Goal: Transaction & Acquisition: Subscribe to service/newsletter

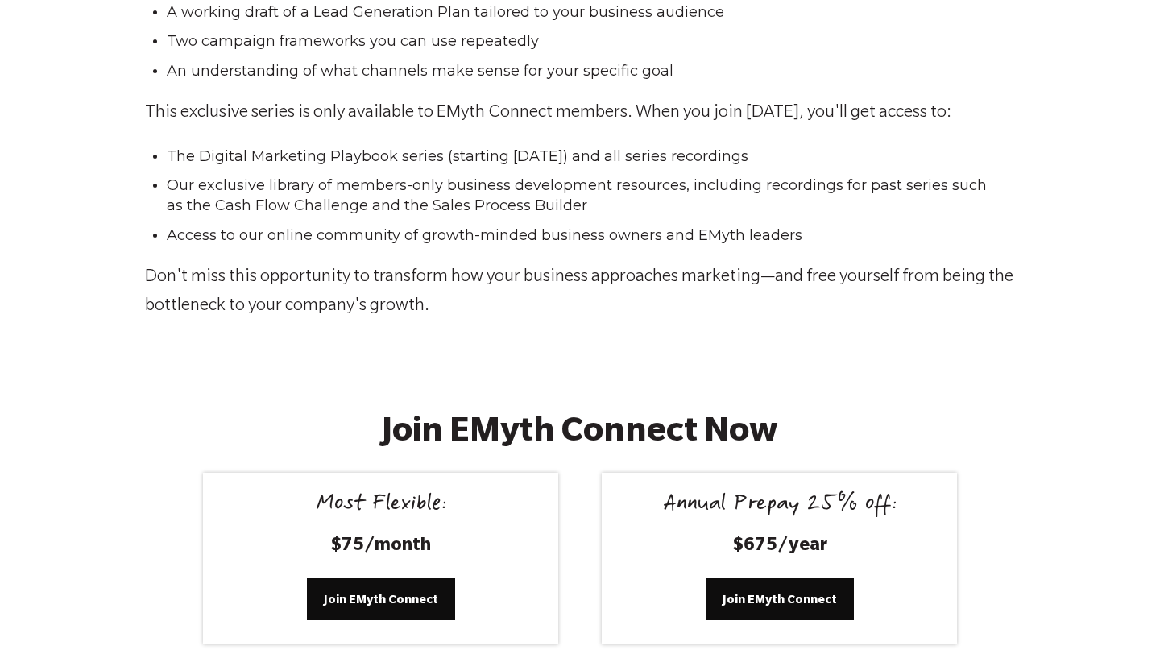
scroll to position [3096, 0]
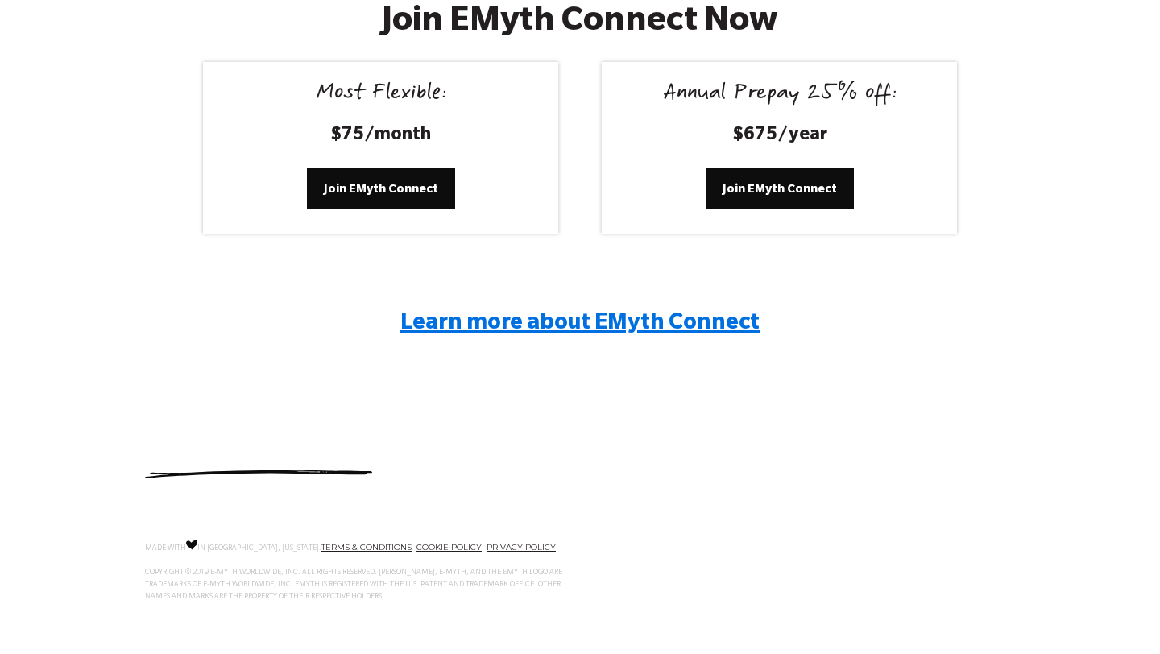
click at [549, 313] on span "Learn more about EMyth Connect" at bounding box center [579, 324] width 359 height 24
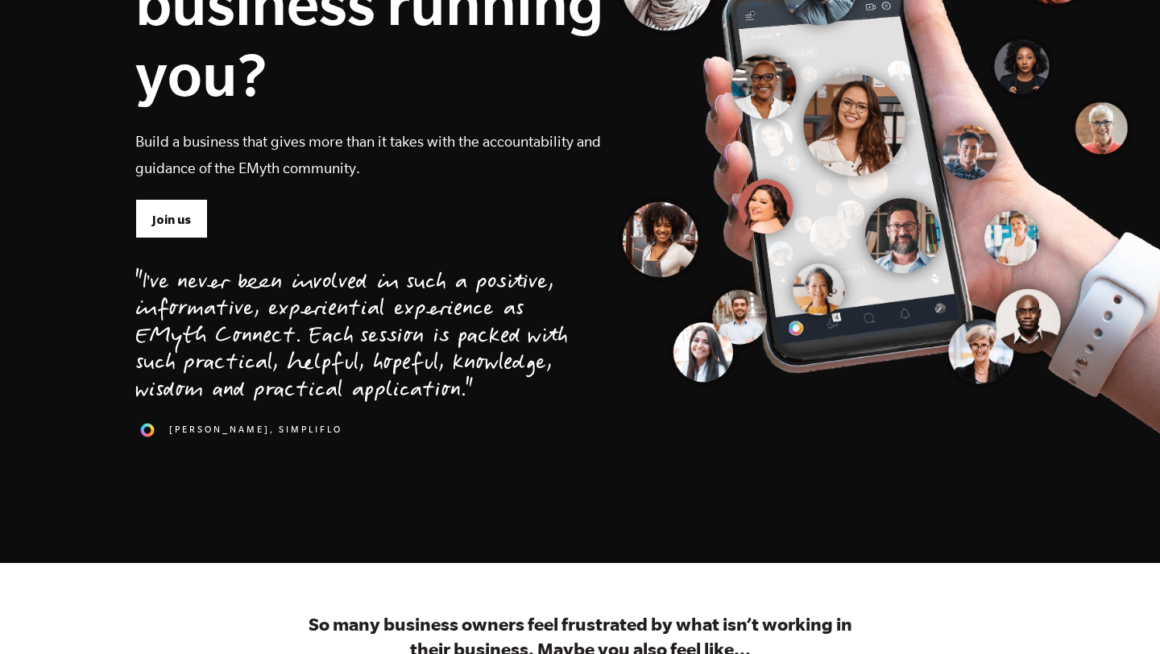
scroll to position [297, 0]
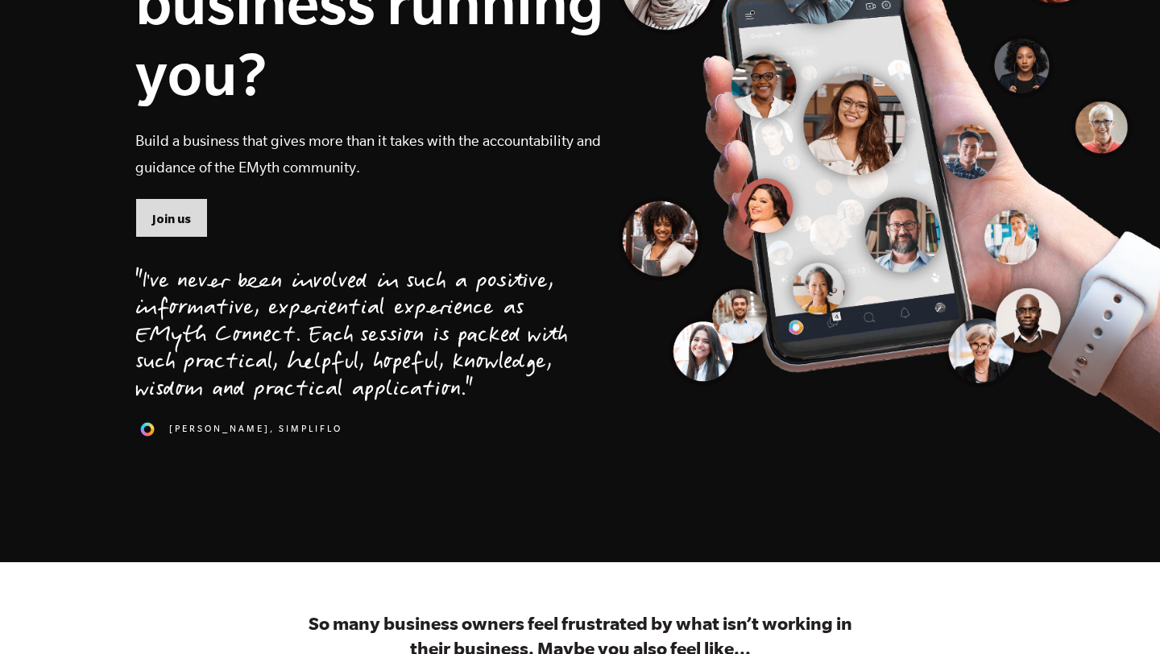
click at [168, 218] on span "Join us" at bounding box center [171, 219] width 39 height 18
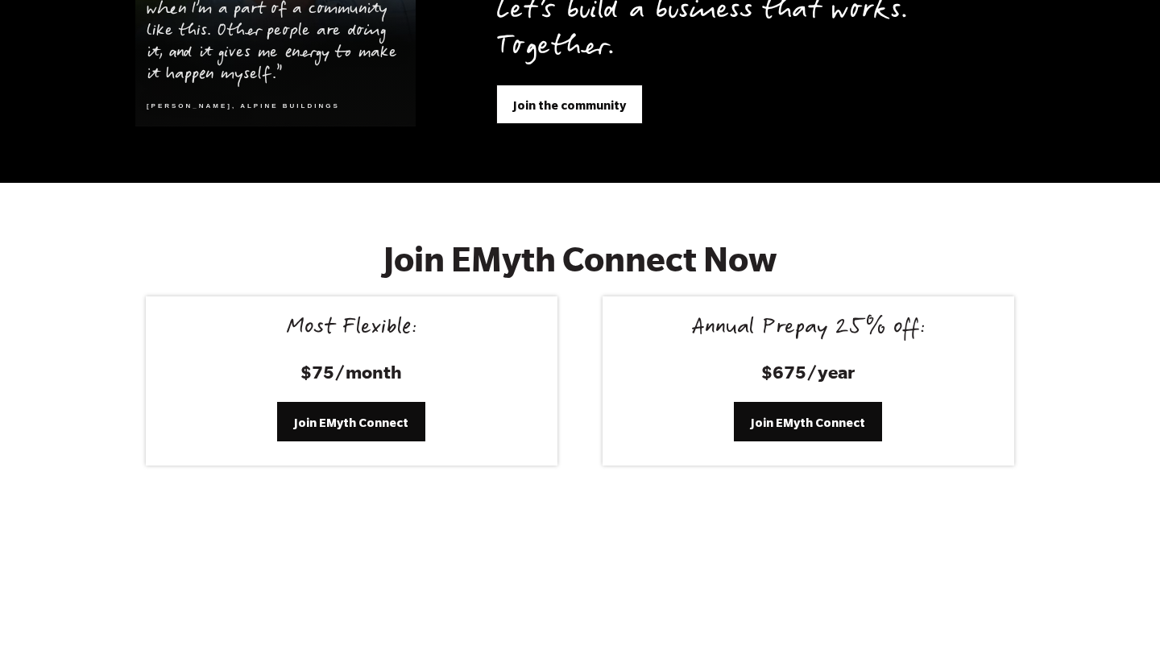
scroll to position [6625, 0]
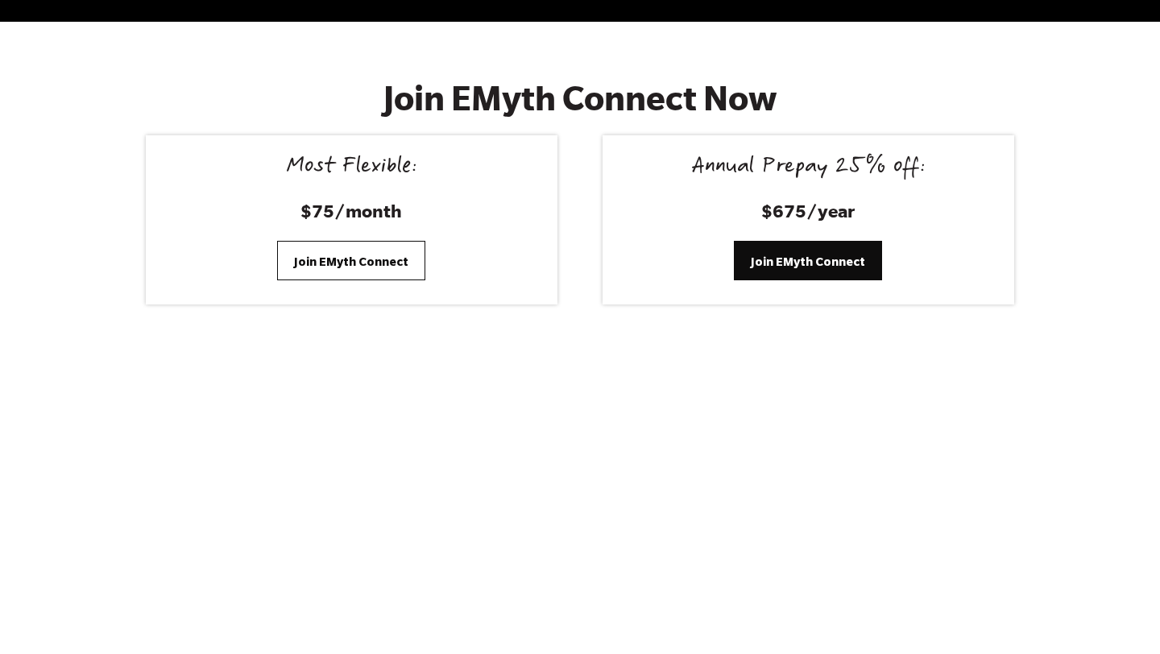
click at [392, 253] on span "Join EMyth Connect" at bounding box center [351, 262] width 114 height 18
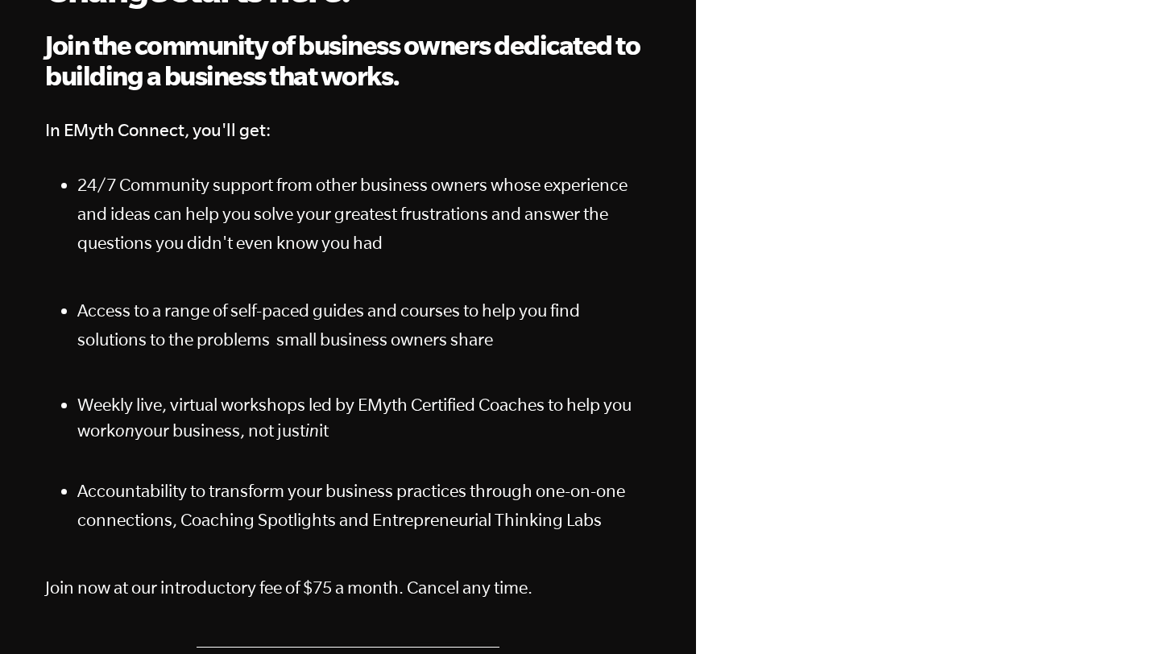
scroll to position [230, 0]
